Goal: Book appointment/travel/reservation

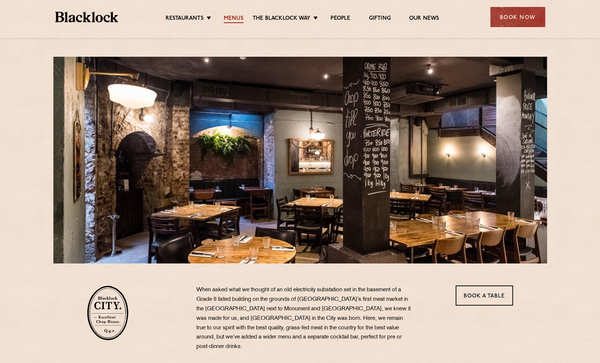
click at [238, 18] on link "Menus" at bounding box center [234, 19] width 20 height 8
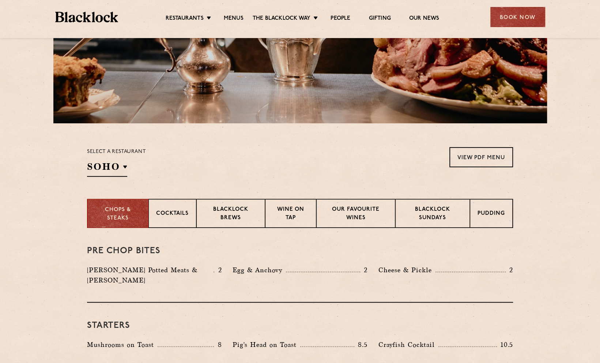
scroll to position [140, 0]
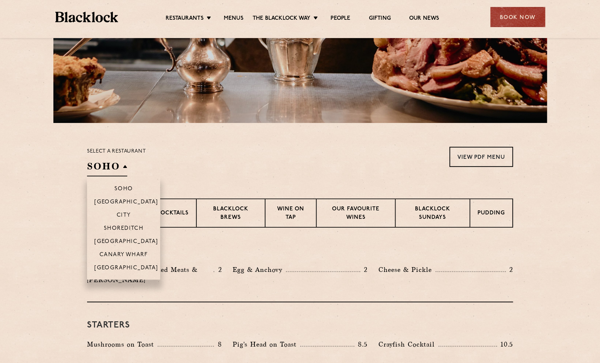
click at [121, 167] on h2 "SOHO" at bounding box center [107, 168] width 40 height 16
click at [123, 214] on p "City" at bounding box center [124, 215] width 14 height 7
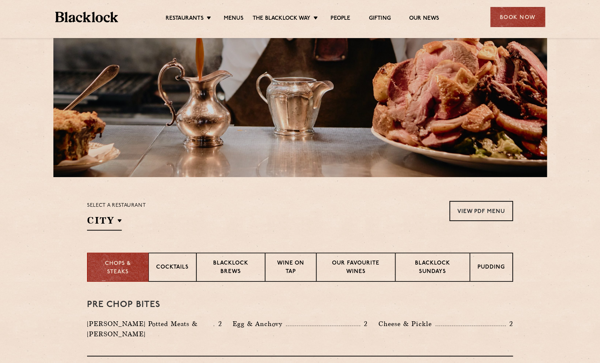
scroll to position [0, 0]
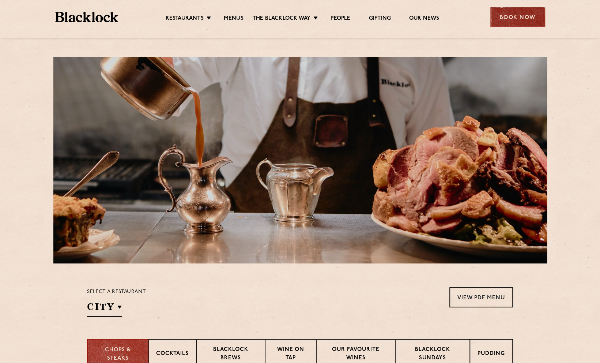
click at [516, 15] on div "Book Now" at bounding box center [518, 17] width 55 height 20
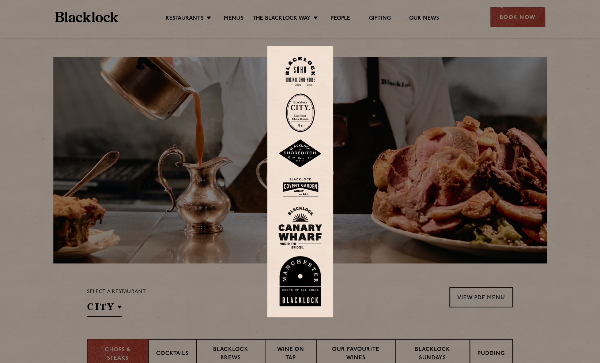
click at [311, 116] on img at bounding box center [300, 112] width 29 height 39
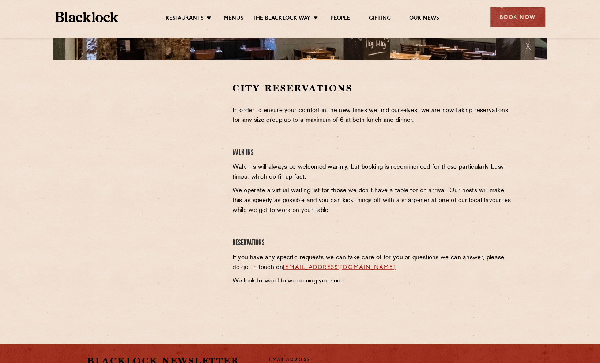
scroll to position [229, 0]
